Goal: Find specific page/section: Find specific page/section

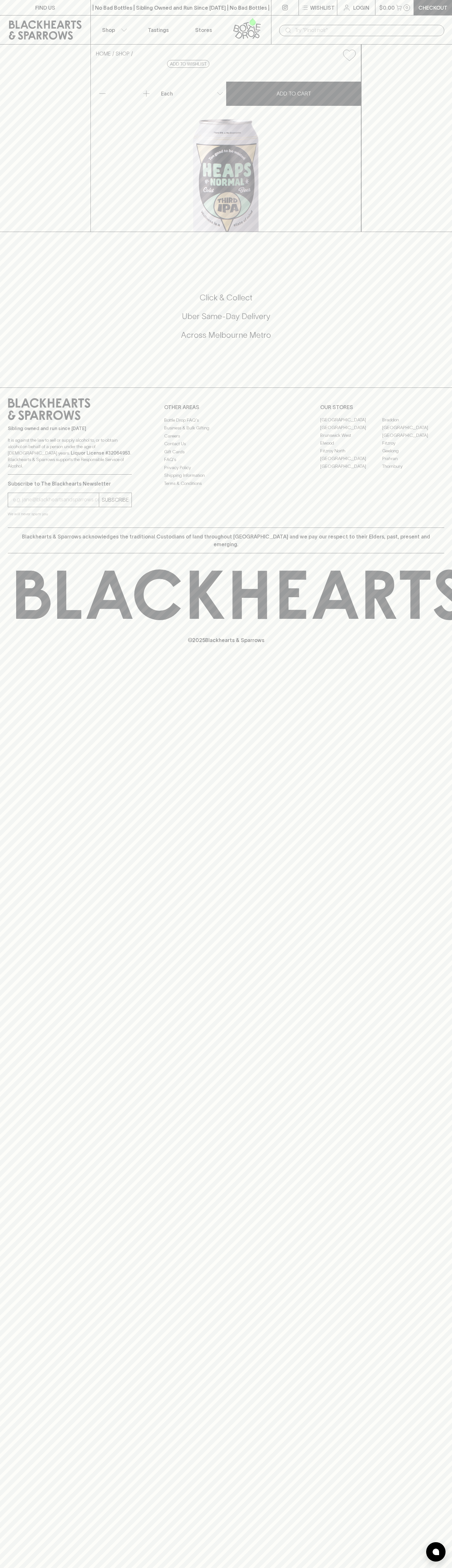
click at [183, 21] on link "Stores" at bounding box center [203, 29] width 45 height 29
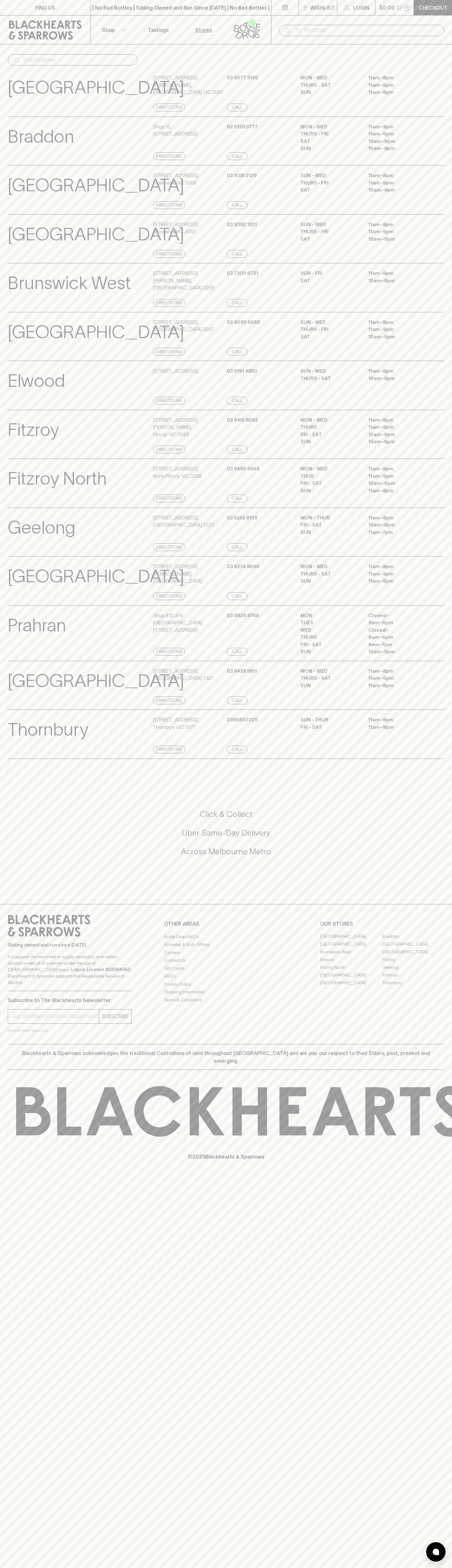
click at [439, 819] on div "Click & Collect Uber Same-Day Delivery Across [GEOGRAPHIC_DATA] Metro" at bounding box center [226, 837] width 436 height 108
click at [1, 1567] on html "FIND US | No Bad Bottles | Sibling Owned and Run Since [DATE] | No Bad Bottles …" at bounding box center [226, 784] width 452 height 1568
click at [9, 306] on div "Brunswick West View Store Details" at bounding box center [80, 288] width 144 height 37
